Goal: Transaction & Acquisition: Purchase product/service

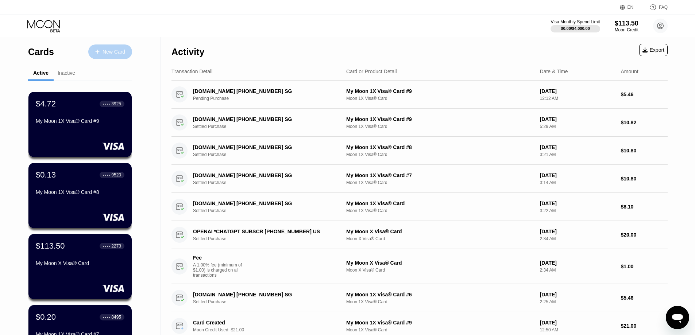
click at [113, 47] on div "New Card" at bounding box center [110, 52] width 44 height 15
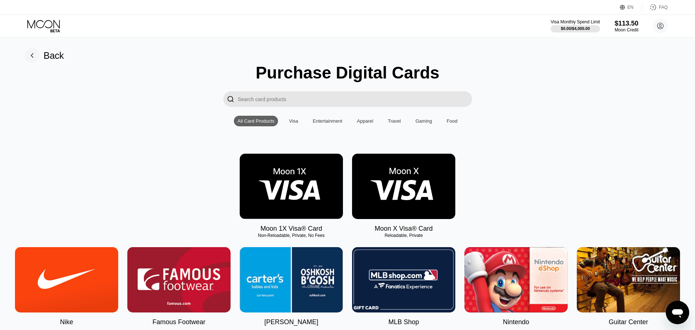
click at [295, 201] on img at bounding box center [291, 186] width 103 height 65
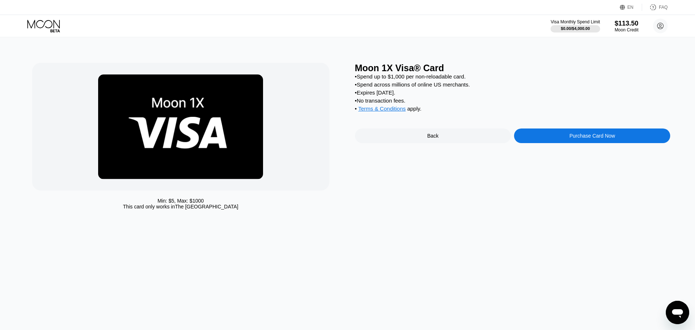
click at [564, 143] on div "Purchase Card Now" at bounding box center [592, 135] width 156 height 15
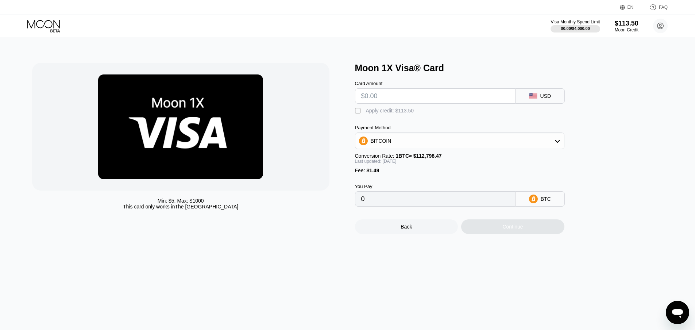
click at [377, 98] on input "text" at bounding box center [435, 96] width 148 height 15
type input "$1"
type input "0.00002191"
type input "$11"
type input "0.00010988"
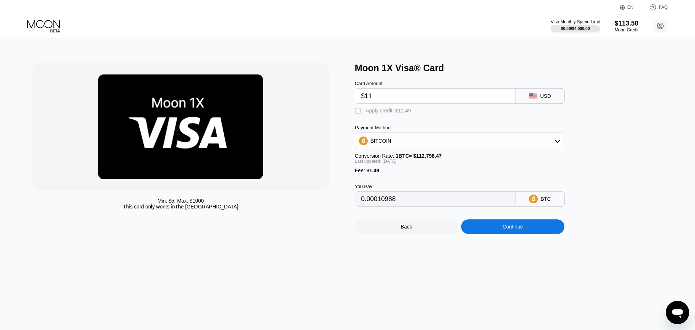
type input "$11"
click at [358, 115] on div "" at bounding box center [358, 110] width 7 height 7
type input "0"
drag, startPoint x: 379, startPoint y: 95, endPoint x: 369, endPoint y: 95, distance: 9.5
click at [369, 95] on input "$11" at bounding box center [435, 96] width 148 height 15
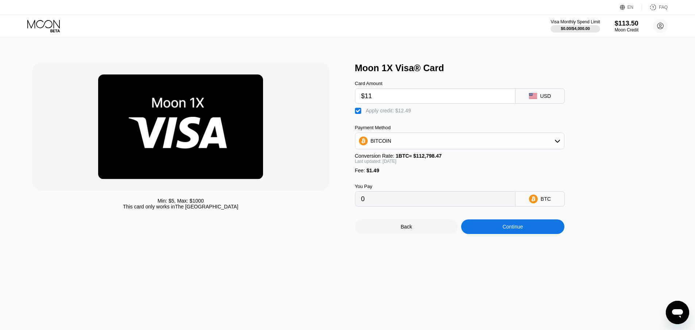
click at [378, 97] on input "$11" at bounding box center [435, 96] width 148 height 15
type input "$1"
type input "$22"
click at [506, 230] on div "Continue" at bounding box center [512, 227] width 20 height 6
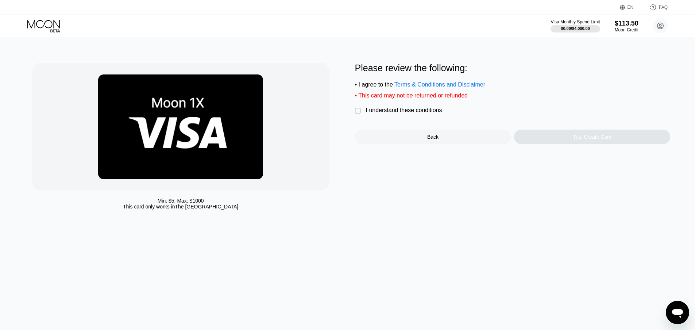
click at [360, 113] on div "" at bounding box center [358, 110] width 7 height 7
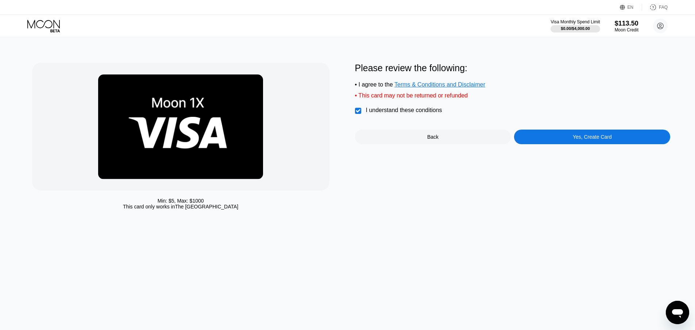
click at [598, 144] on div "Yes, Create Card" at bounding box center [592, 137] width 156 height 15
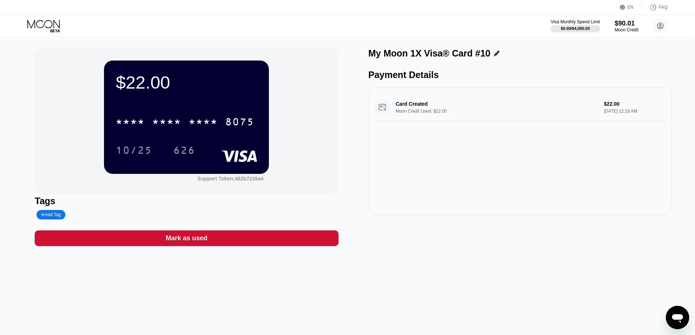
click at [489, 167] on div "Card Created Moon Credit Used: $22.00 $22.00 [DATE] 12:18 AM" at bounding box center [521, 152] width 304 height 128
click at [39, 25] on icon at bounding box center [44, 26] width 34 height 13
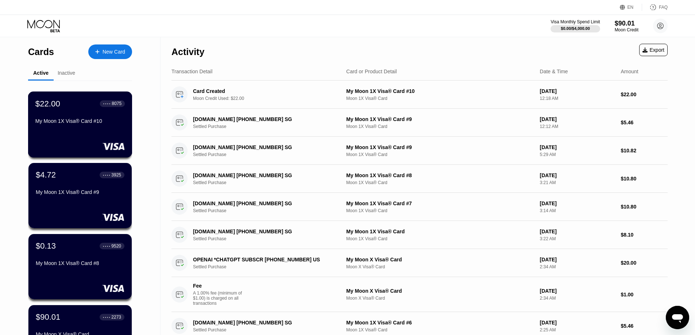
click at [70, 114] on div "$22.00 ● ● ● ● 8075 My Moon 1X Visa® Card #10" at bounding box center [79, 113] width 89 height 28
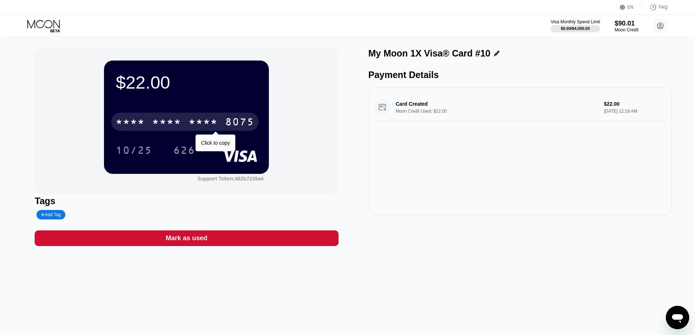
click at [235, 121] on div "8075" at bounding box center [239, 123] width 29 height 12
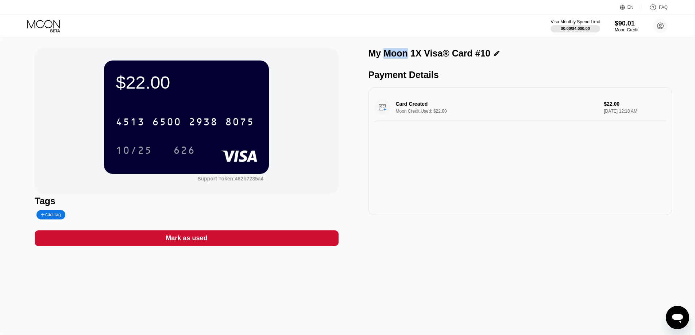
drag, startPoint x: 407, startPoint y: 54, endPoint x: 387, endPoint y: 56, distance: 19.4
click at [387, 56] on div "My Moon 1X Visa® Card #10" at bounding box center [430, 53] width 122 height 11
copy div "Moon"
